Goal: Task Accomplishment & Management: Complete application form

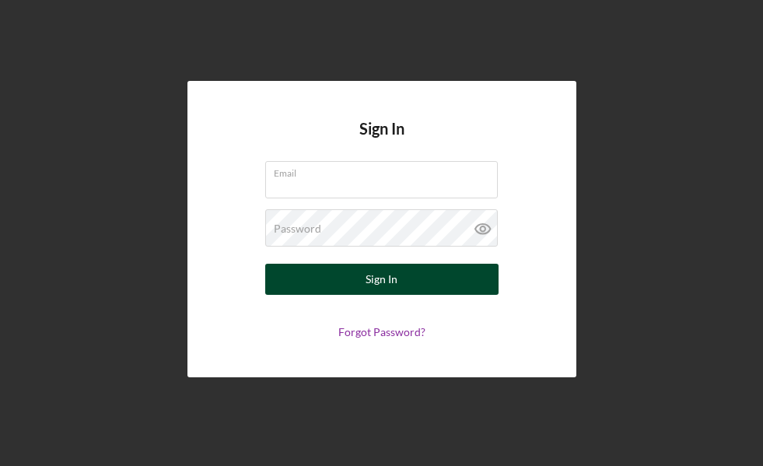
type input "[EMAIL_ADDRESS][DOMAIN_NAME]"
click at [318, 277] on button "Sign In" at bounding box center [381, 279] width 233 height 31
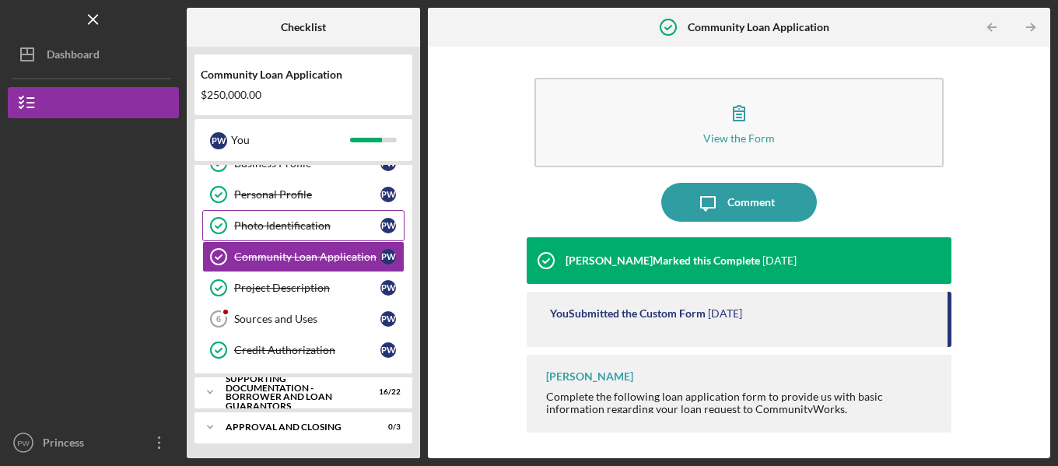
scroll to position [50, 0]
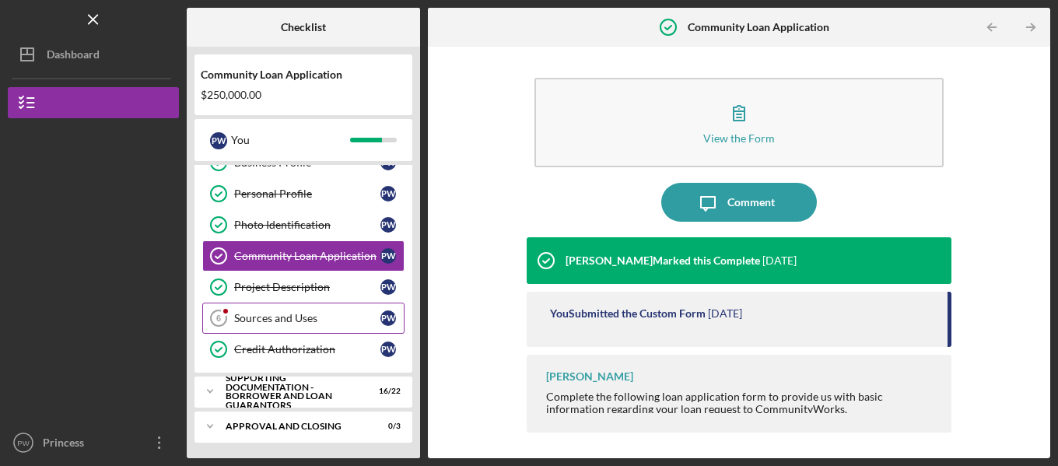
click at [294, 321] on div "Sources and Uses" at bounding box center [307, 318] width 146 height 12
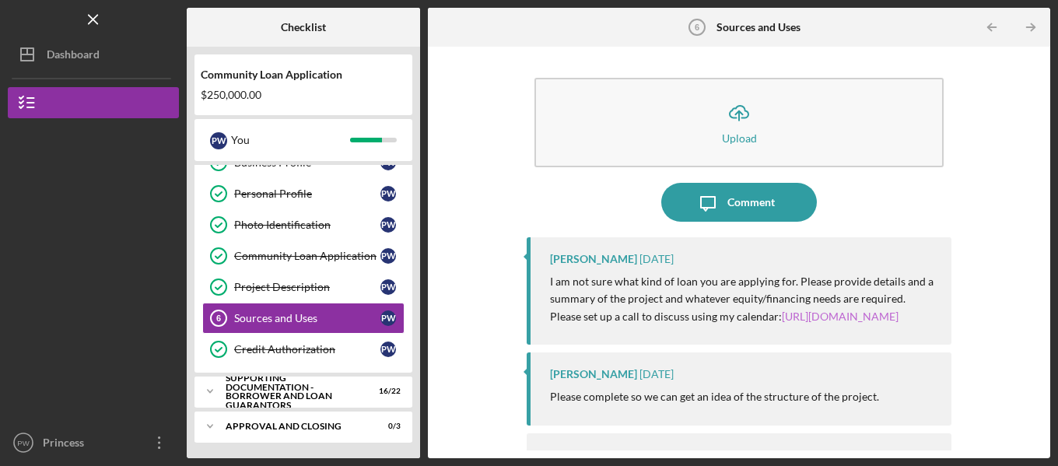
click at [762, 323] on link "[URL][DOMAIN_NAME]" at bounding box center [840, 316] width 117 height 13
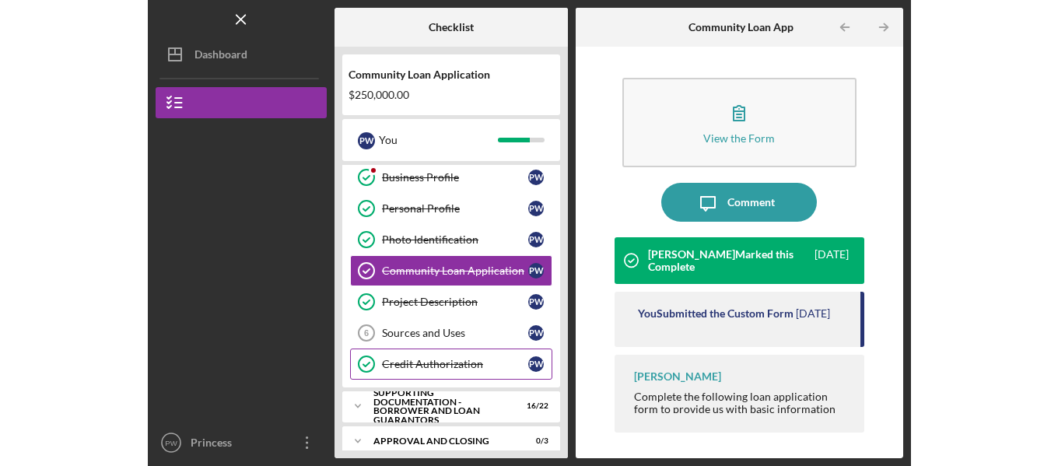
scroll to position [50, 0]
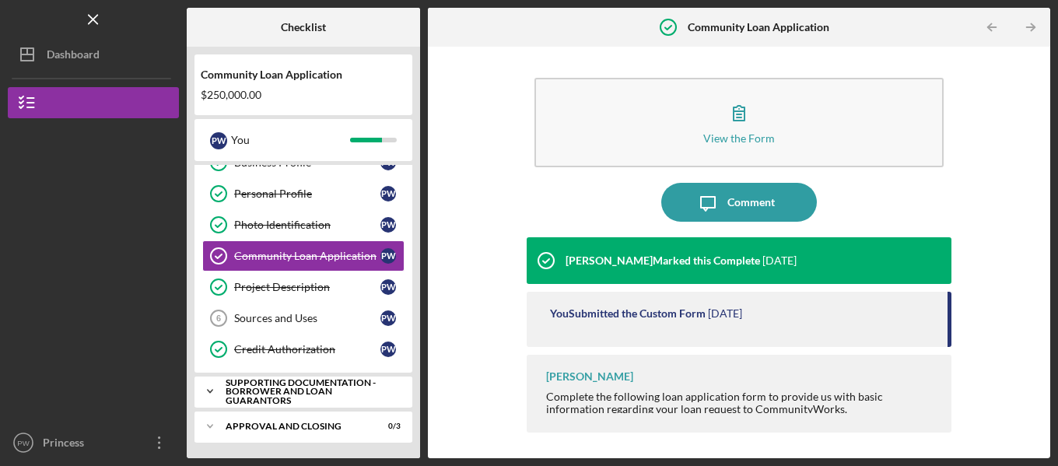
click at [219, 393] on icon "Icon/Expander" at bounding box center [209, 391] width 31 height 31
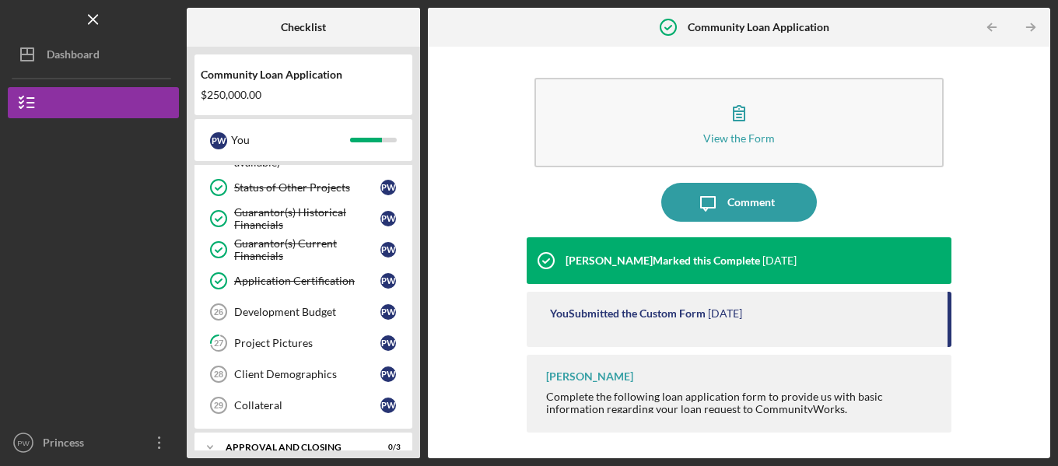
scroll to position [743, 0]
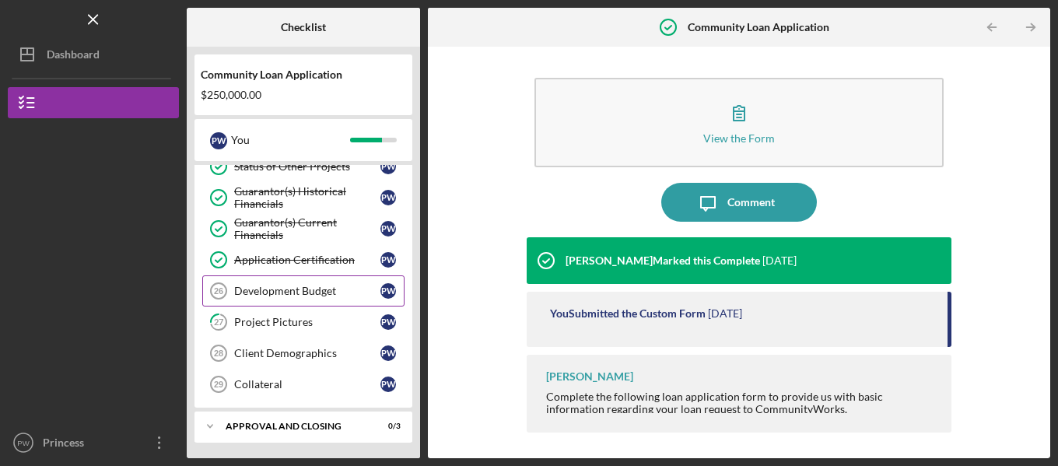
click at [286, 291] on div "Development Budget" at bounding box center [307, 291] width 146 height 12
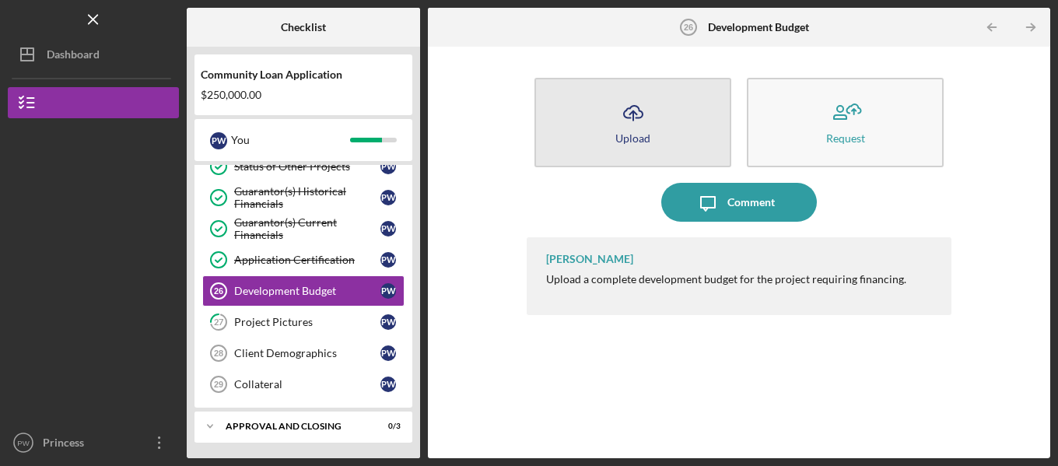
click at [635, 113] on icon "Icon/Upload" at bounding box center [633, 112] width 39 height 39
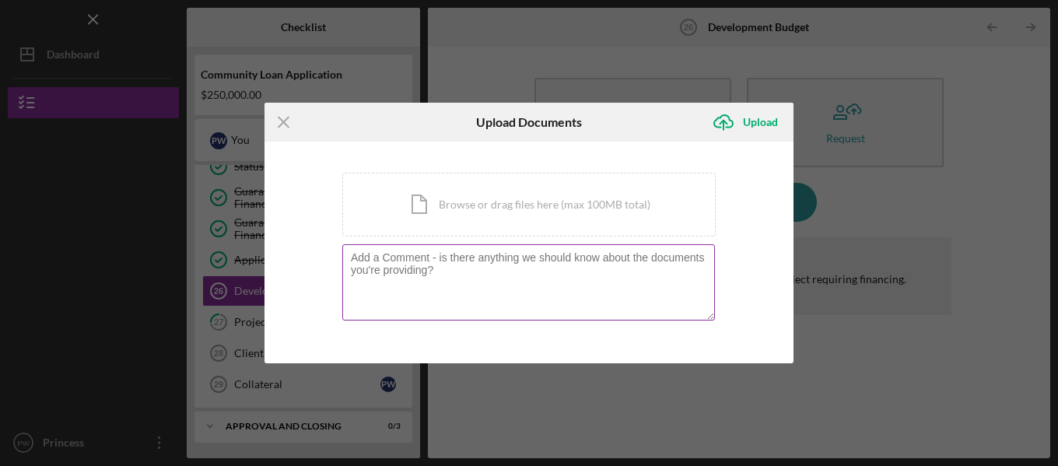
click at [473, 245] on div at bounding box center [528, 283] width 373 height 79
click at [475, 257] on textarea at bounding box center [528, 282] width 373 height 76
click at [490, 205] on div "Icon/Document Browse or drag files here (max 100MB total) Tap to choose files o…" at bounding box center [528, 205] width 373 height 64
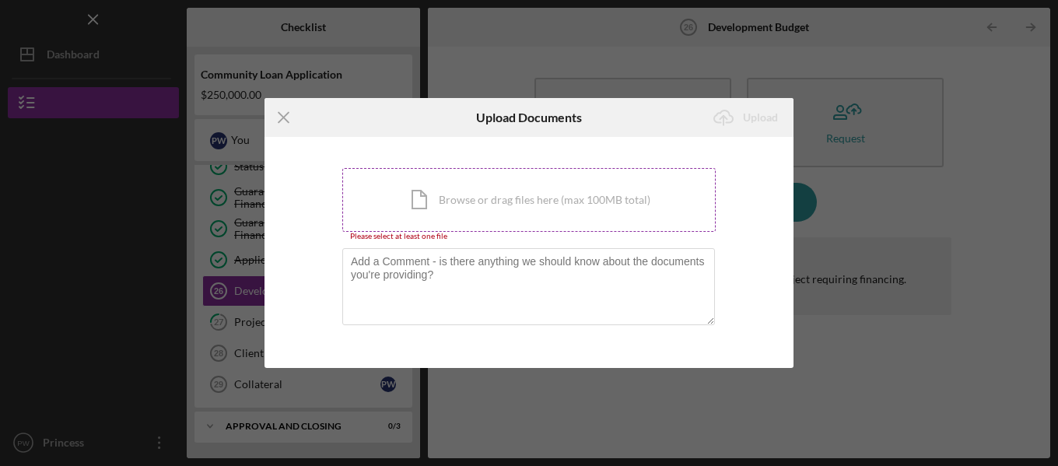
click at [429, 197] on div "Icon/Document Browse or drag files here (max 100MB total) Tap to choose files o…" at bounding box center [528, 200] width 373 height 64
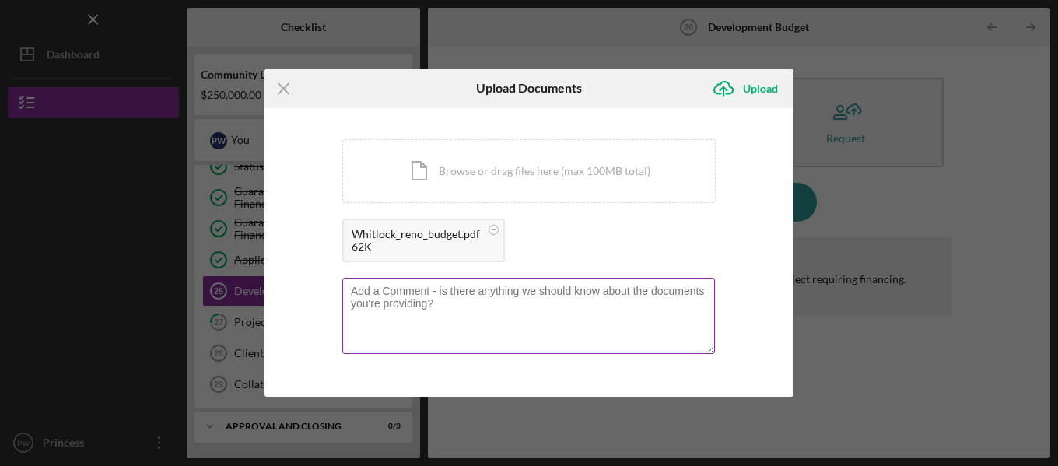
click at [548, 313] on textarea at bounding box center [528, 316] width 373 height 76
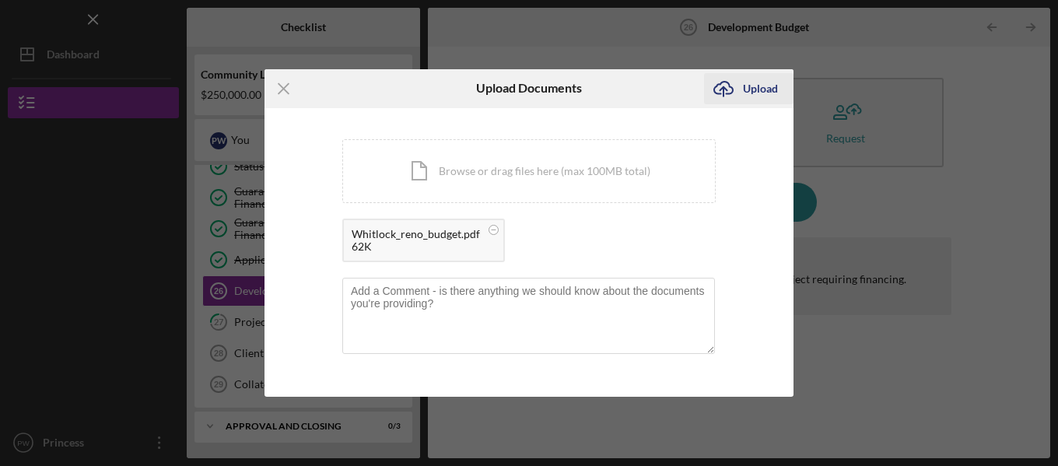
click at [757, 88] on div "Upload" at bounding box center [760, 88] width 35 height 31
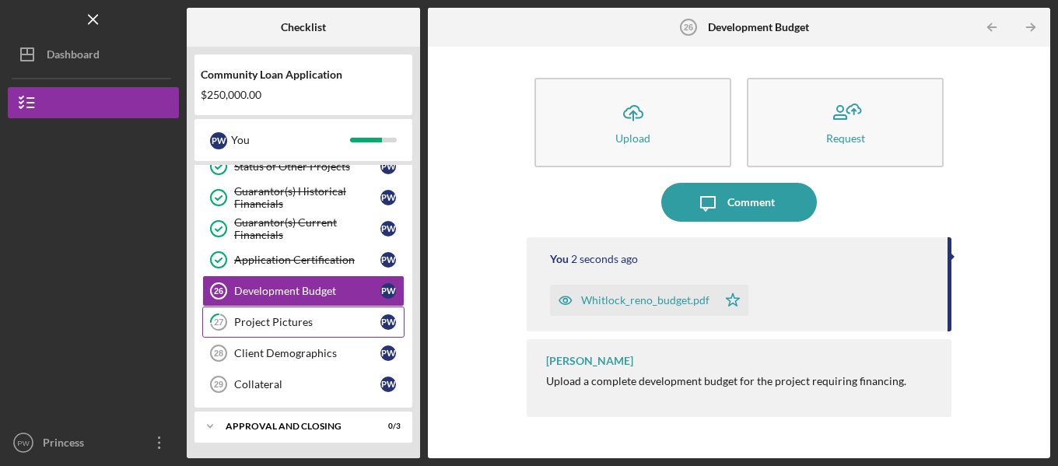
click at [266, 325] on div "Project Pictures" at bounding box center [307, 322] width 146 height 12
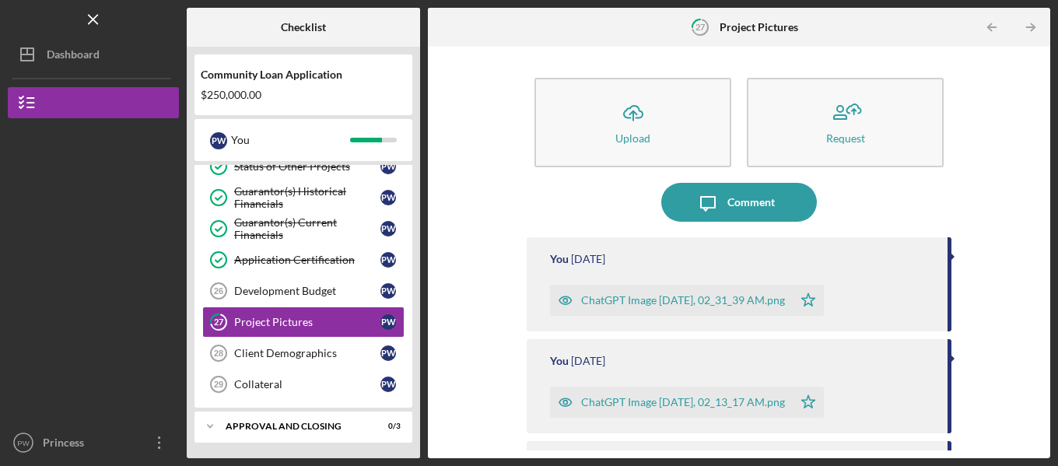
scroll to position [156, 0]
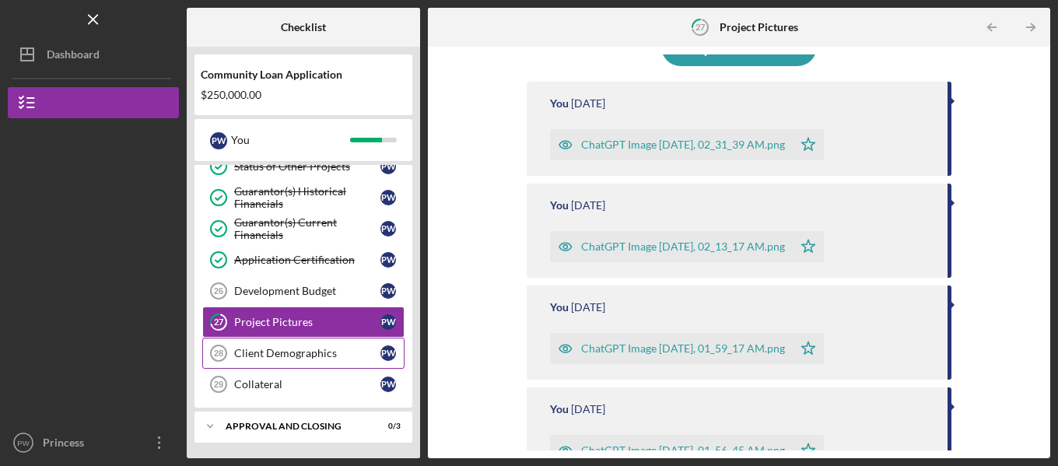
click at [289, 349] on div "Client Demographics" at bounding box center [307, 353] width 146 height 12
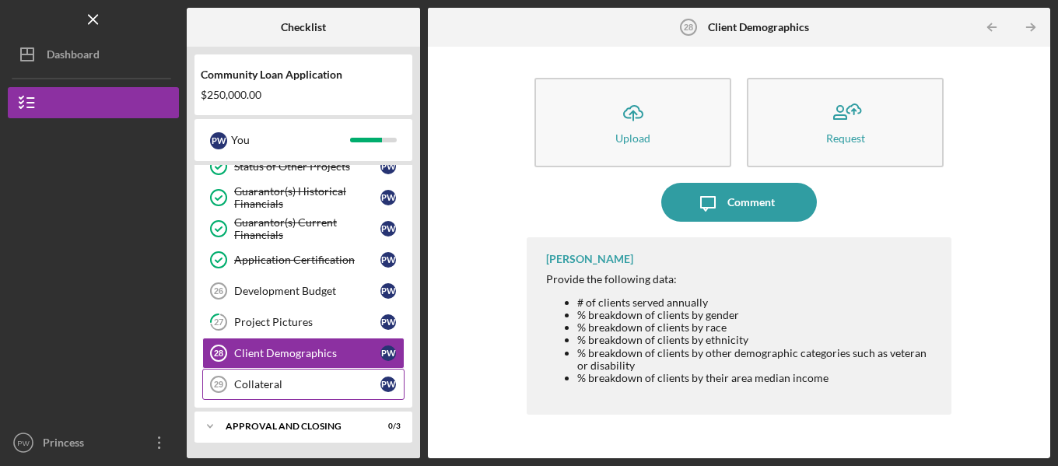
click at [268, 379] on div "Collateral" at bounding box center [307, 384] width 146 height 12
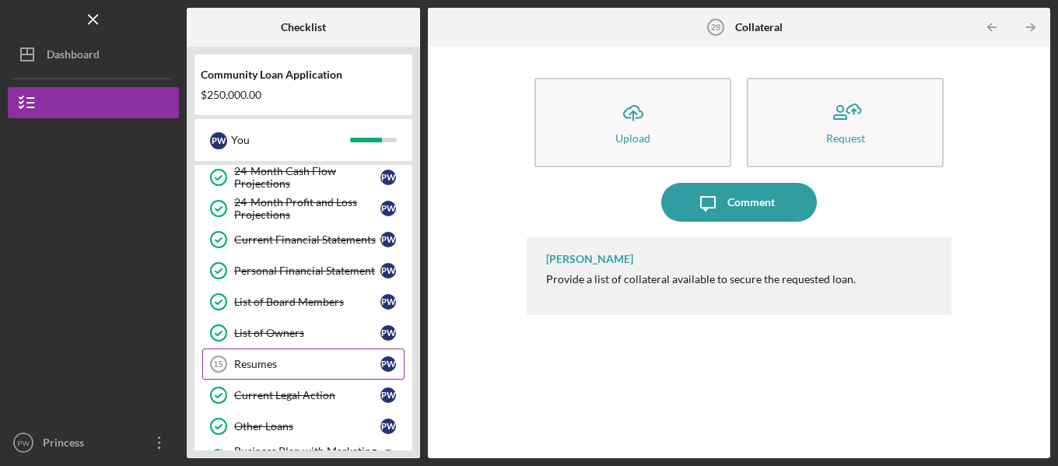
scroll to position [354, 0]
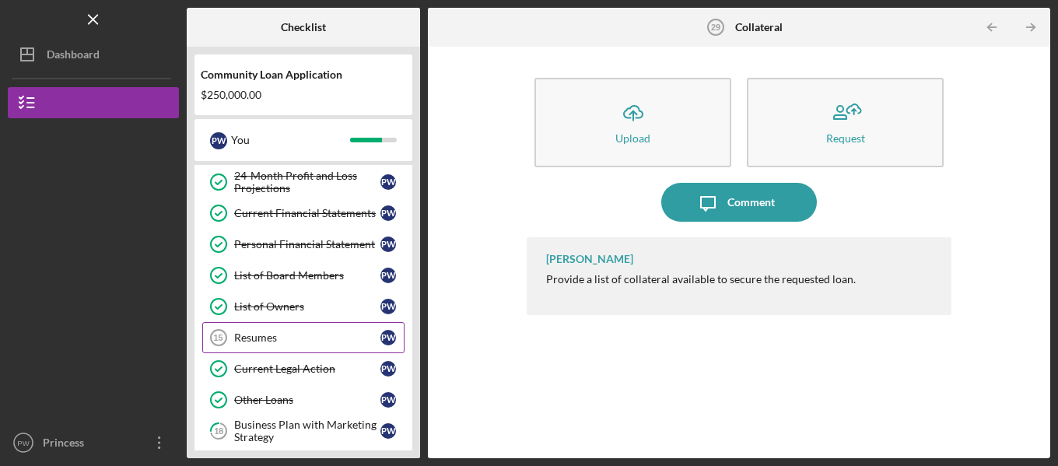
click at [275, 334] on div "Resumes" at bounding box center [307, 337] width 146 height 12
